Goal: Find specific page/section: Find specific page/section

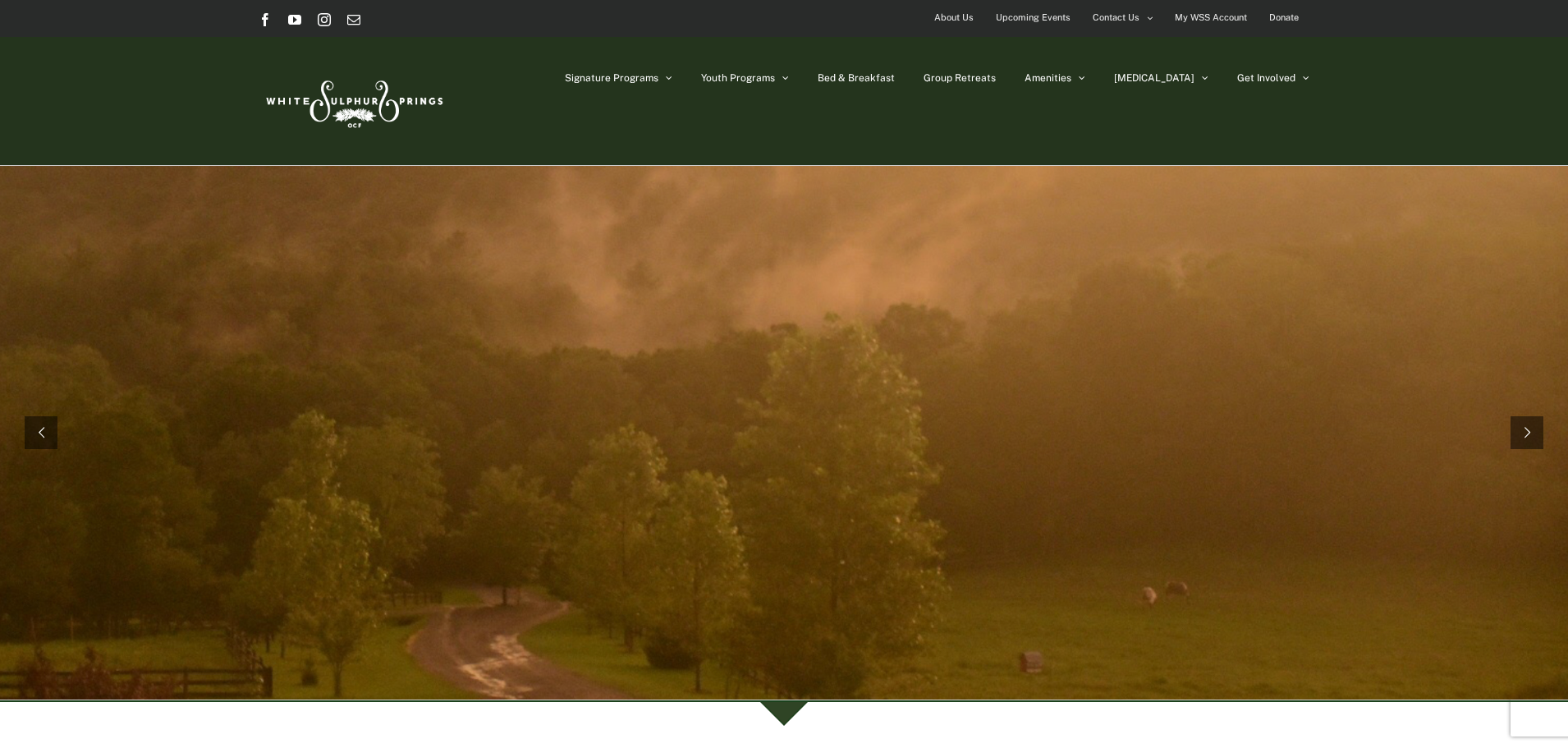
click at [1007, 22] on span "Upcoming Events" at bounding box center [1032, 18] width 75 height 24
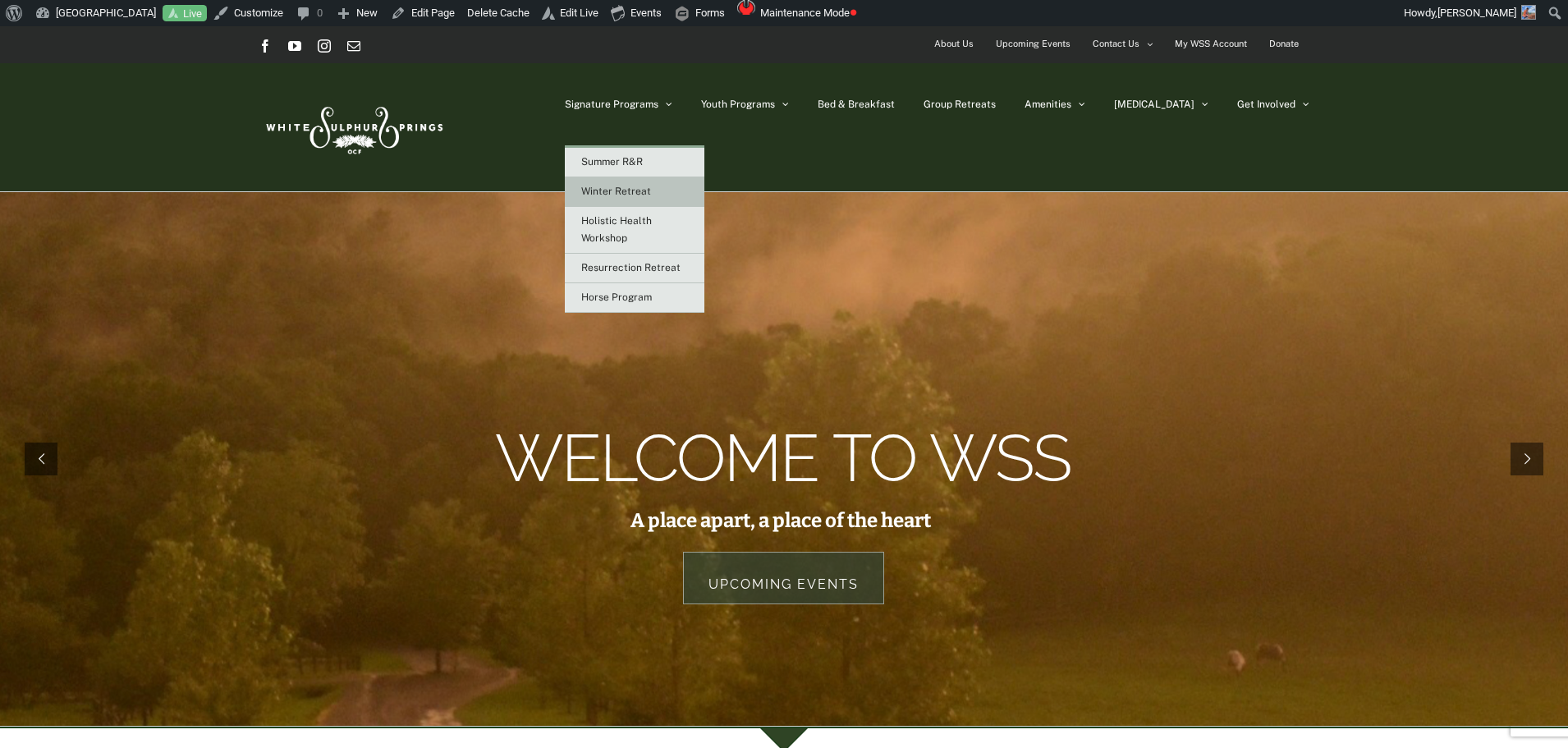
click at [651, 191] on span "Winter Retreat" at bounding box center [616, 191] width 70 height 11
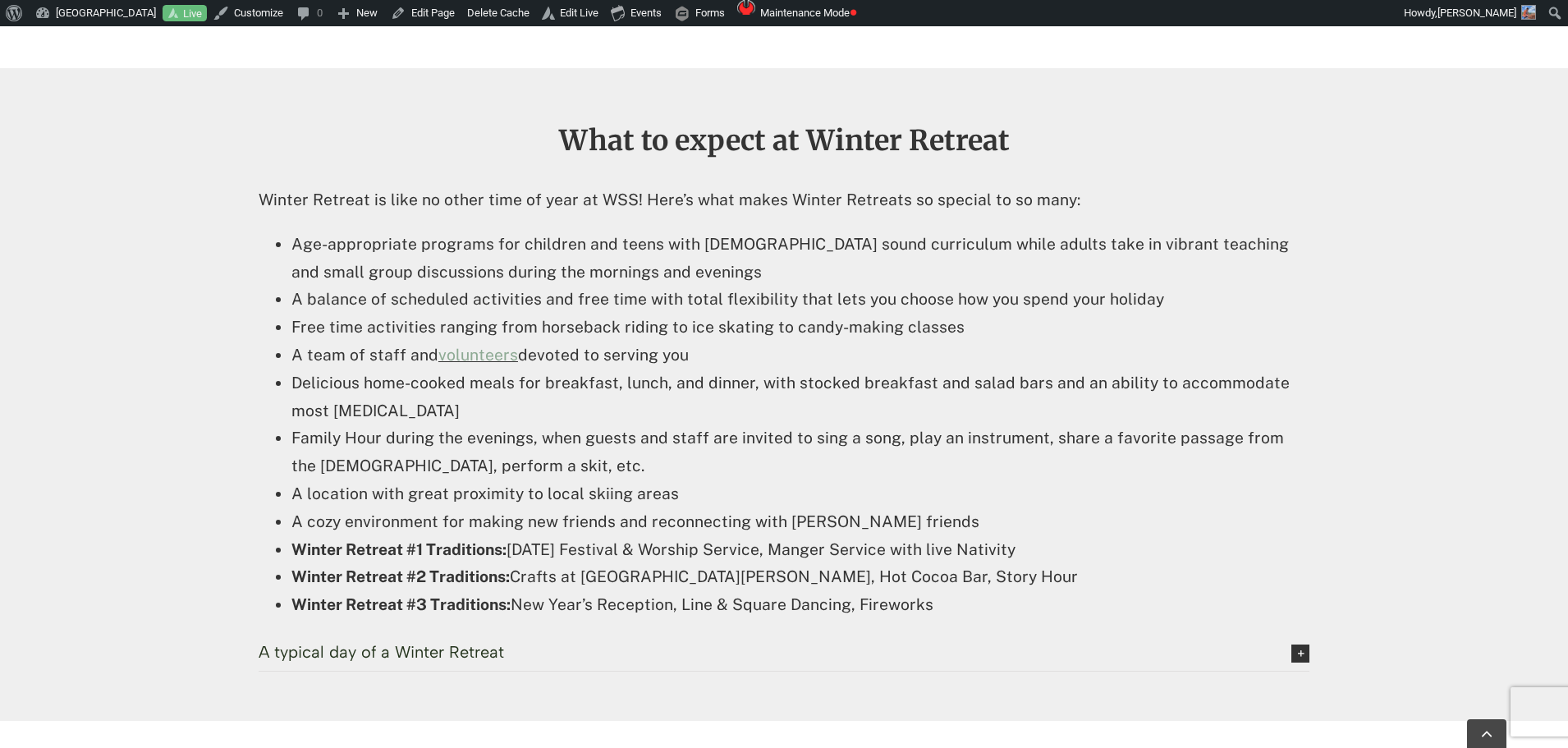
scroll to position [1068, 0]
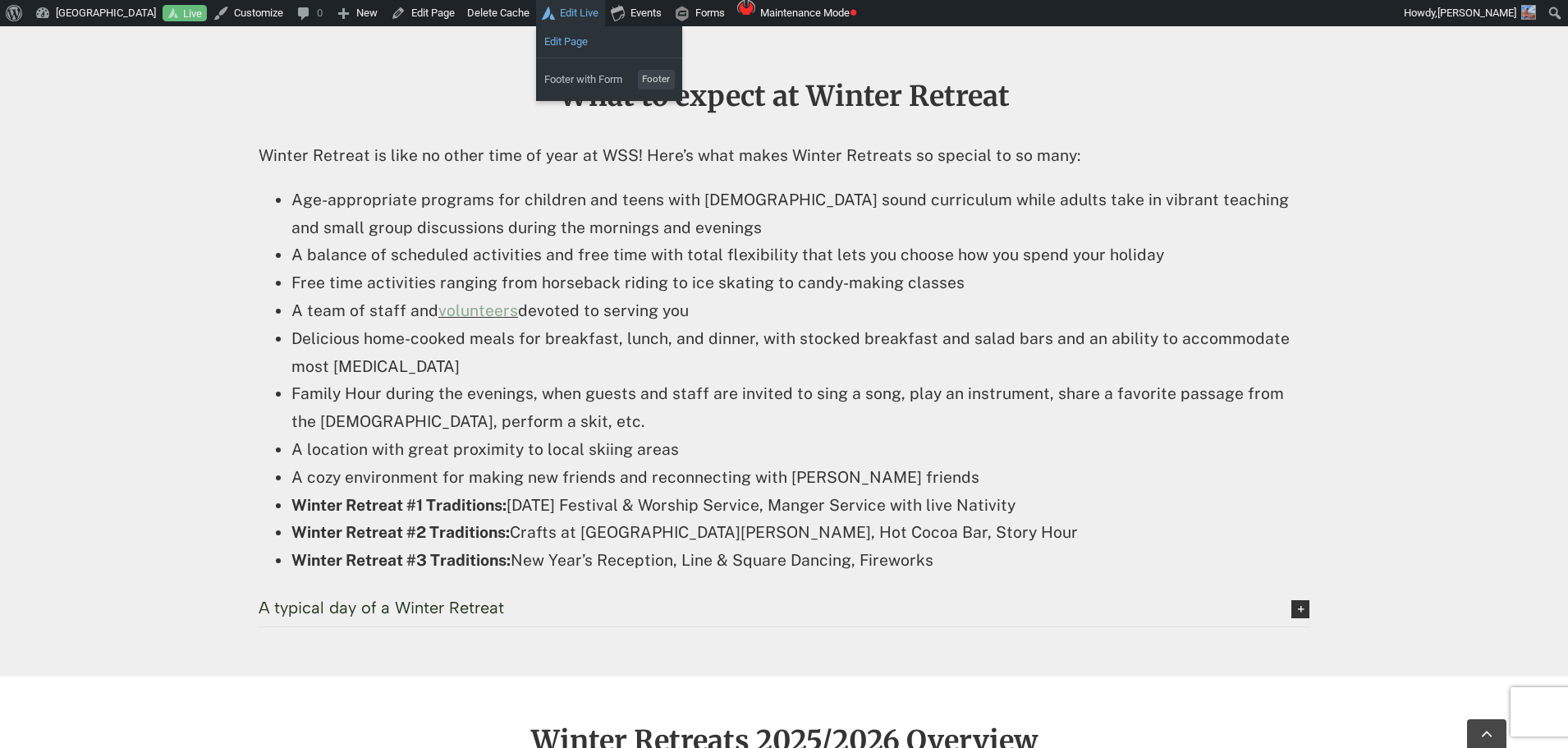
click at [575, 42] on link "Edit Page" at bounding box center [609, 42] width 146 height 21
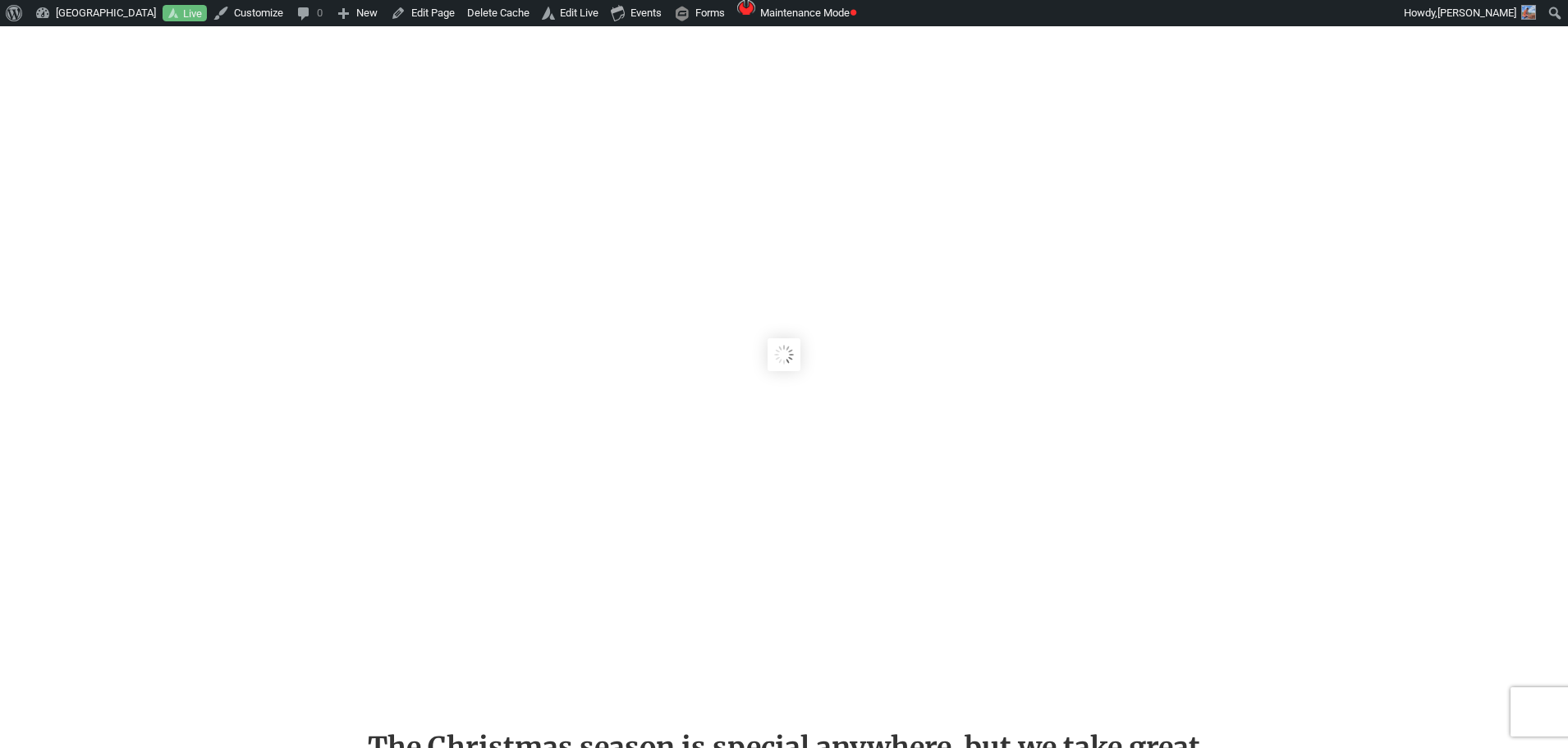
scroll to position [1068, 0]
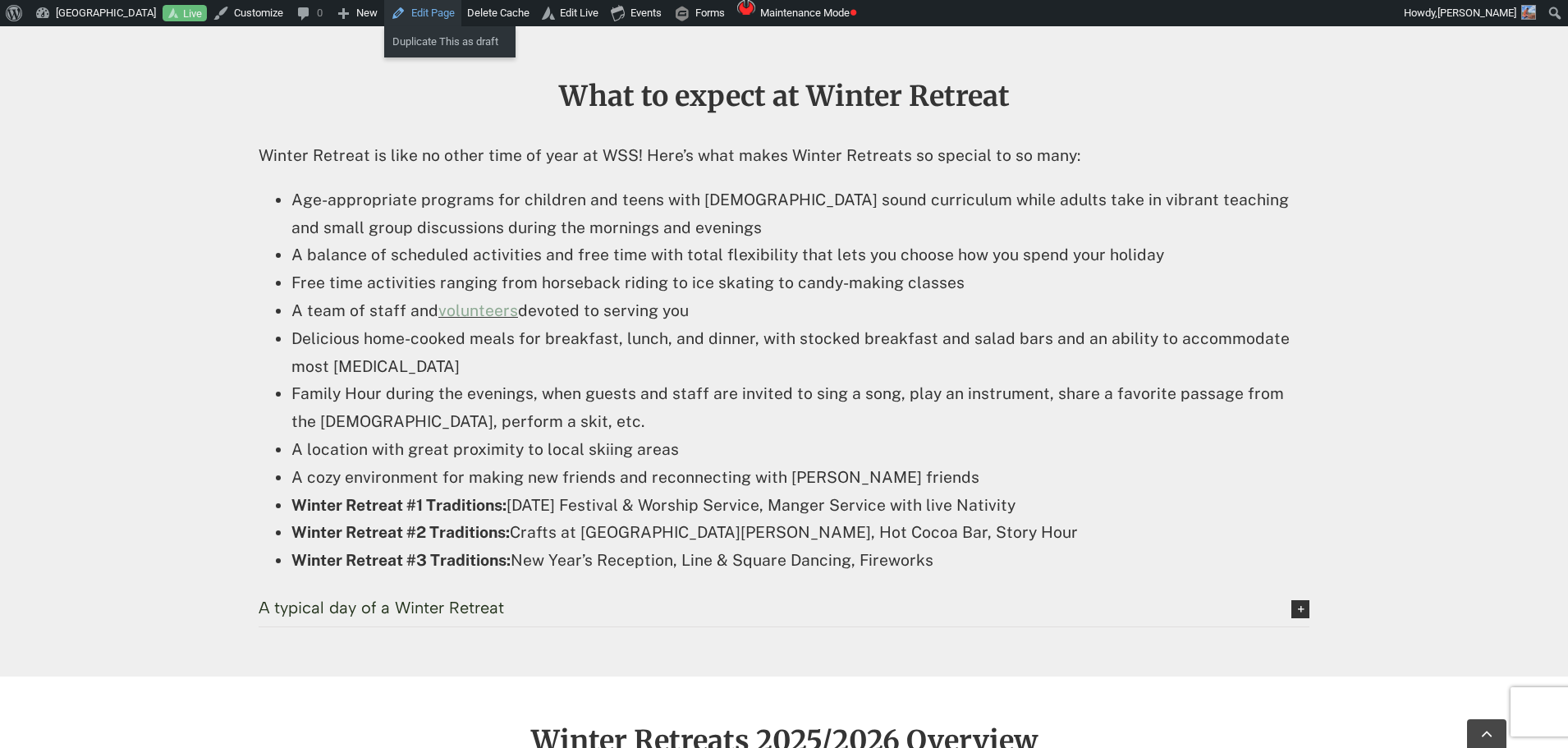
click at [425, 10] on link "Edit Page" at bounding box center [423, 13] width 78 height 26
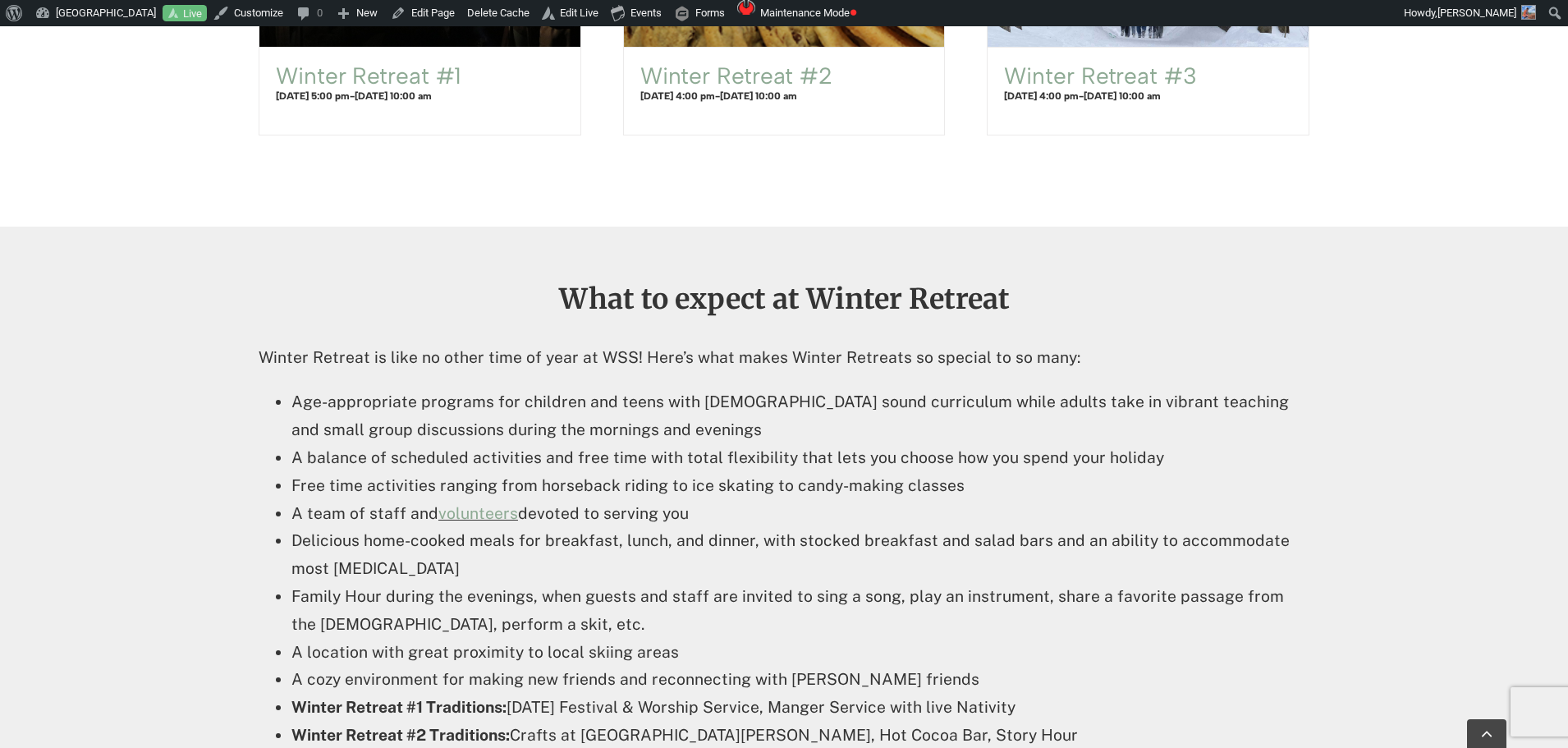
scroll to position [1313, 0]
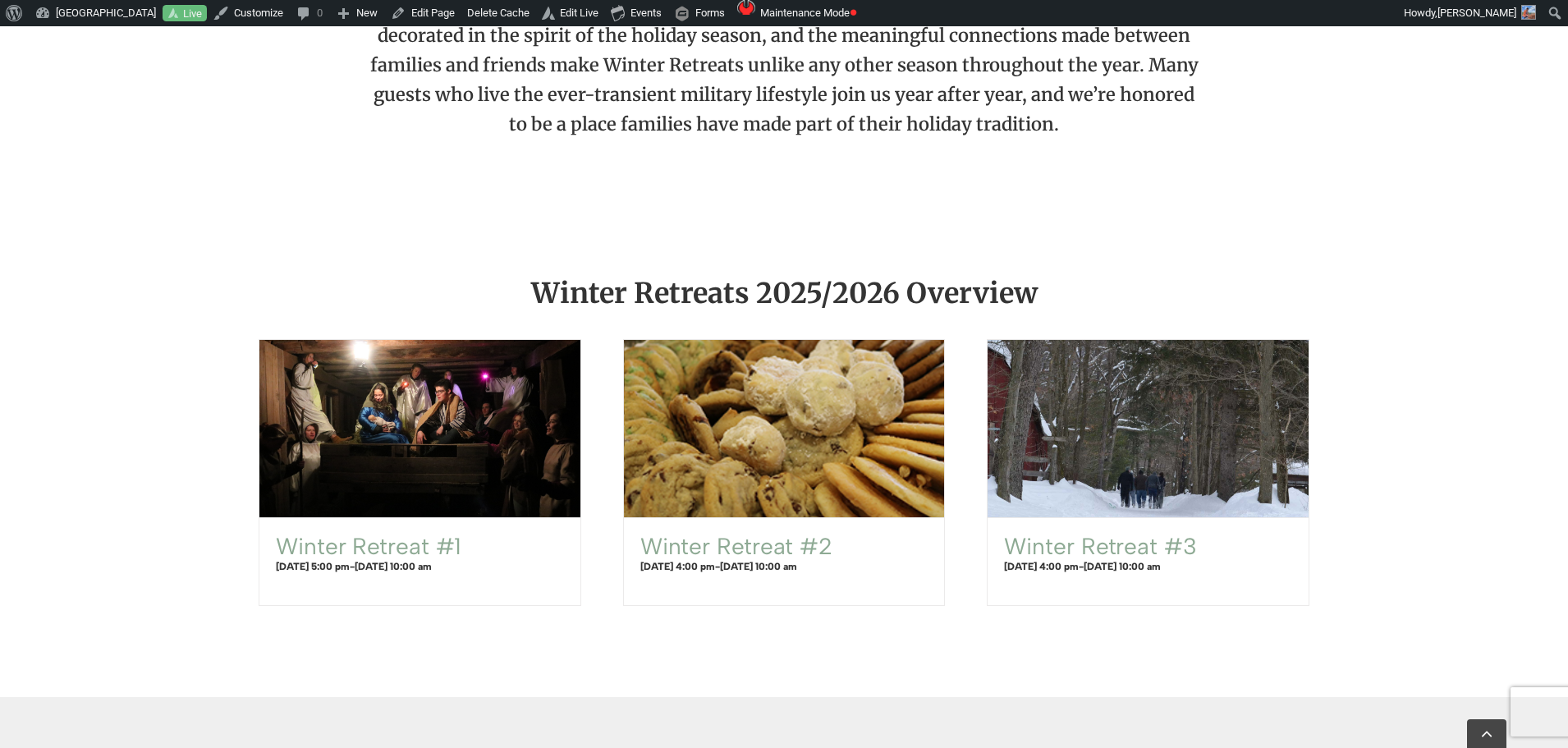
scroll to position [903, 0]
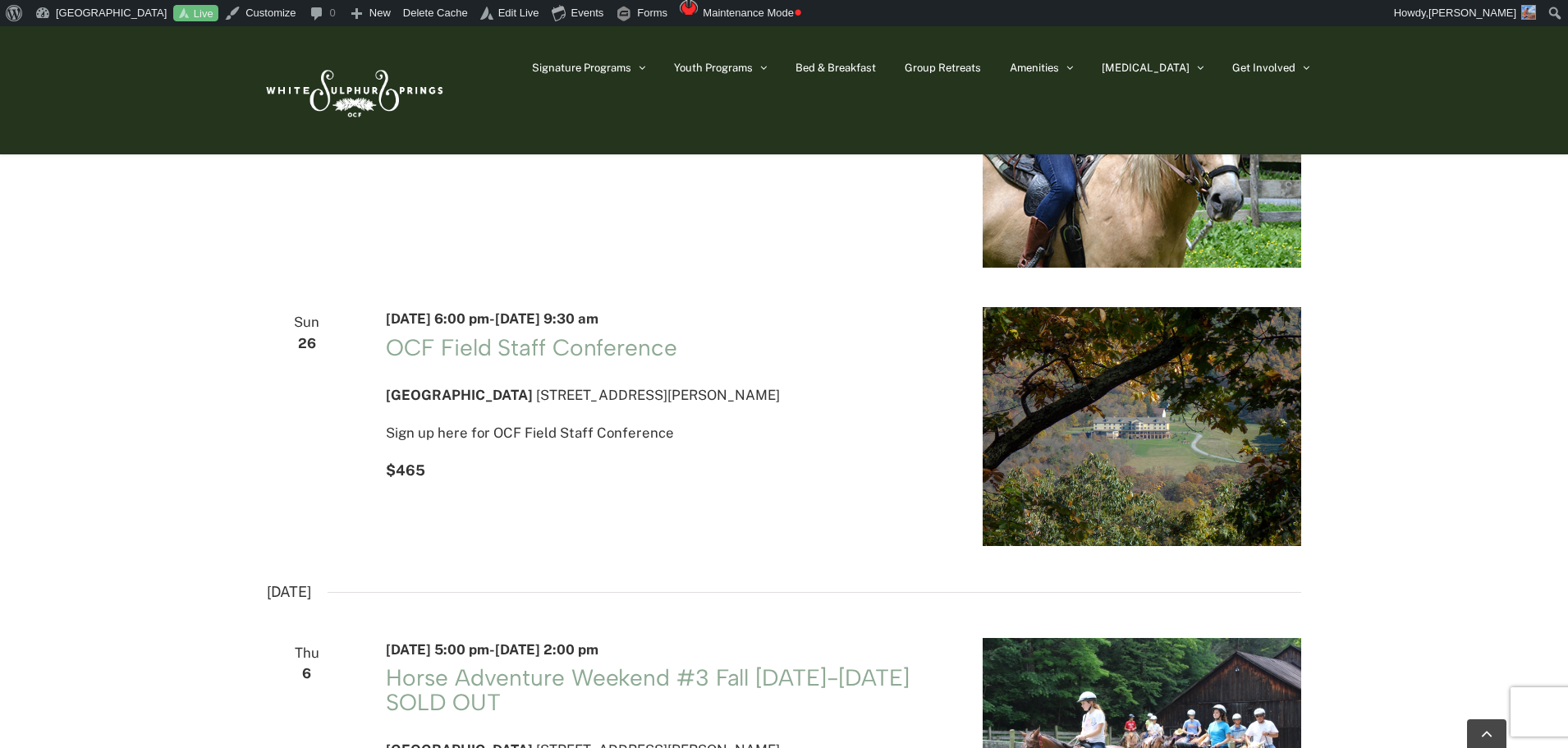
scroll to position [985, 0]
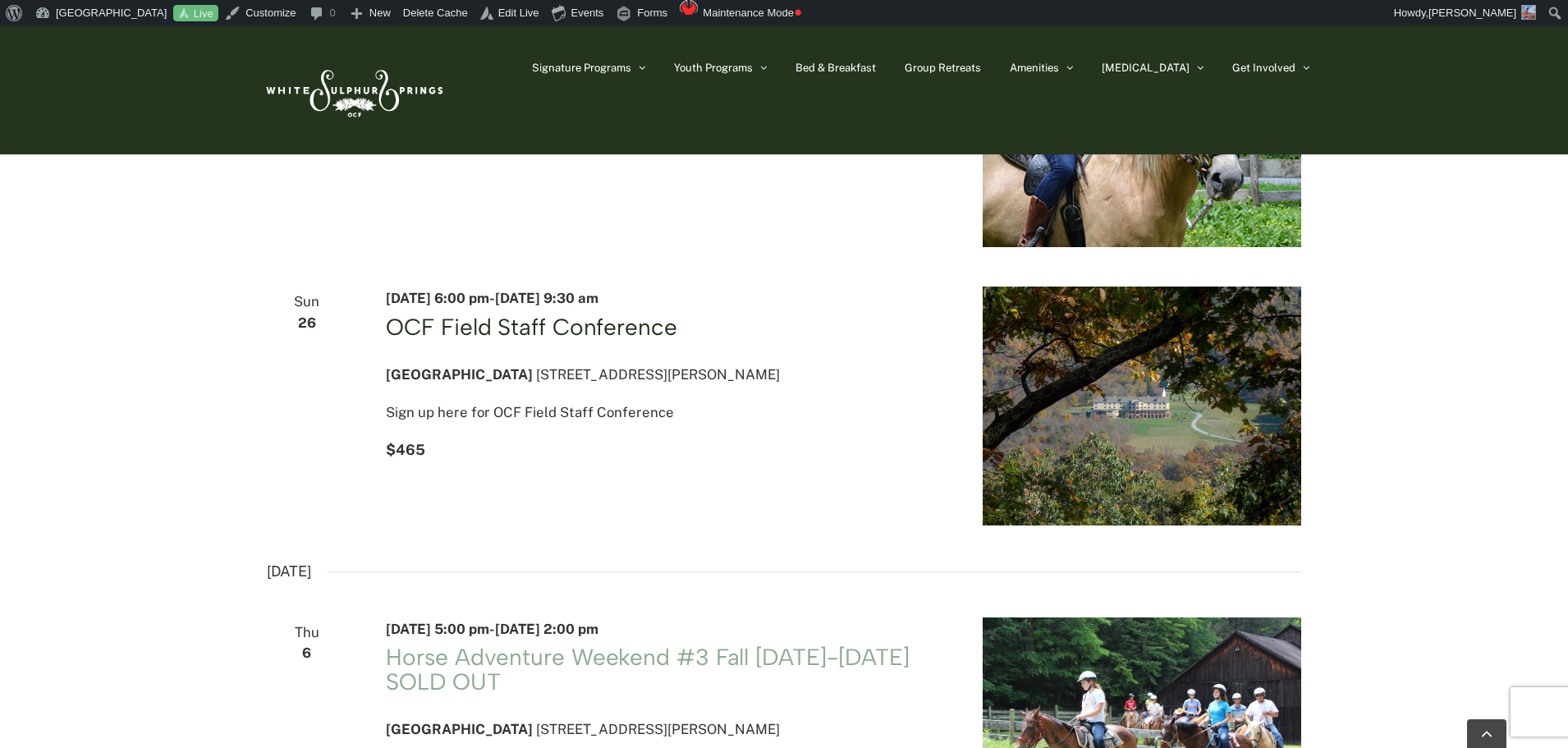
click at [609, 340] on link "OCF Field Staff Conference" at bounding box center [531, 327] width 291 height 28
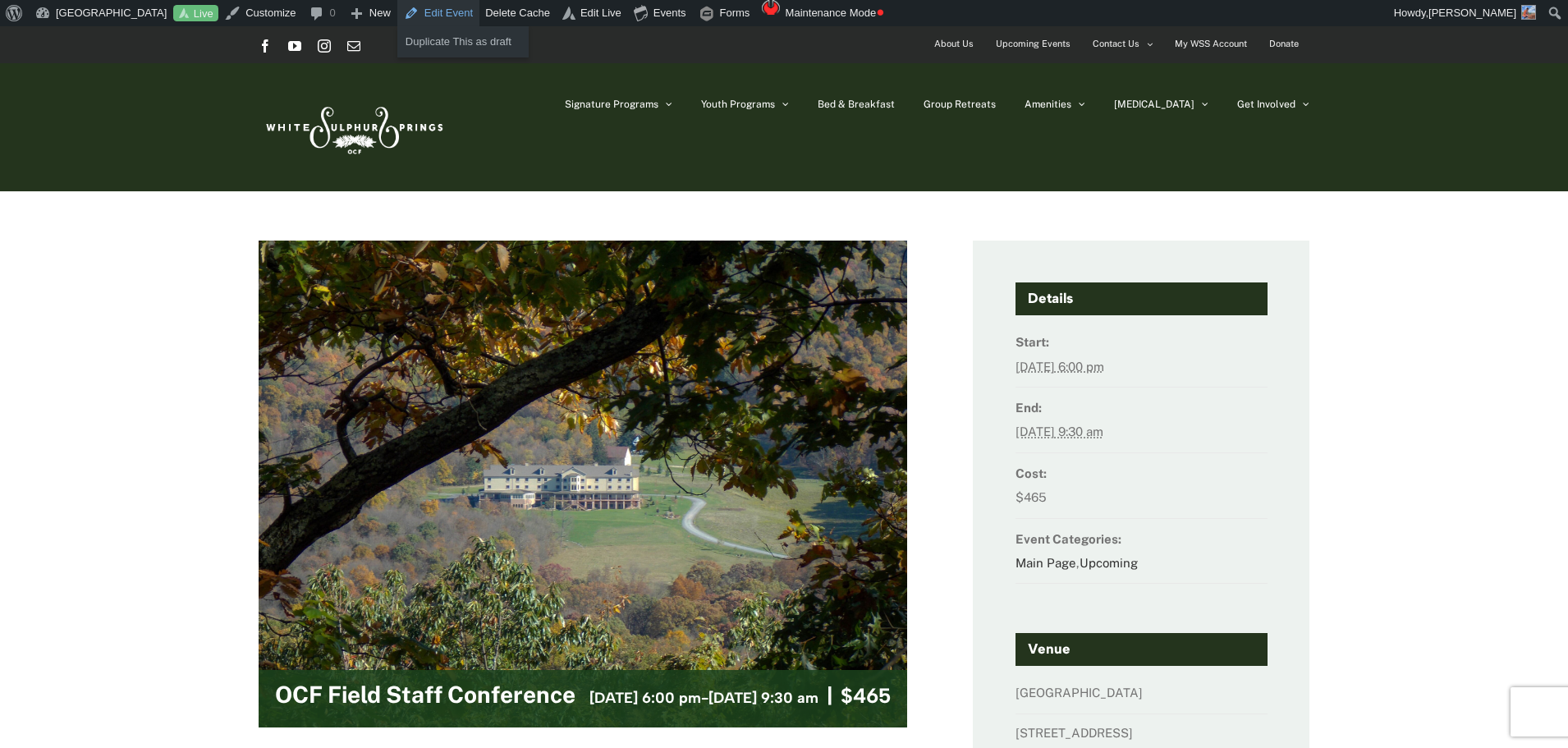
click at [458, 6] on link "Edit Event" at bounding box center [438, 13] width 82 height 26
